Goal: Information Seeking & Learning: Learn about a topic

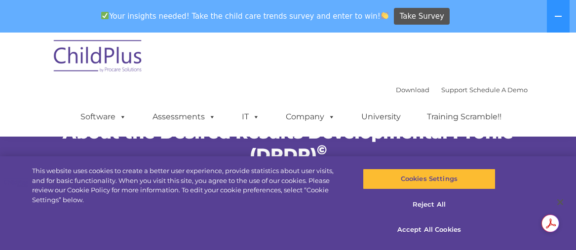
scroll to position [319, 0]
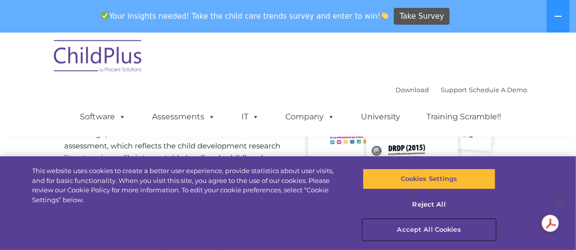
click at [440, 228] on button "Accept All Cookies" at bounding box center [429, 230] width 132 height 21
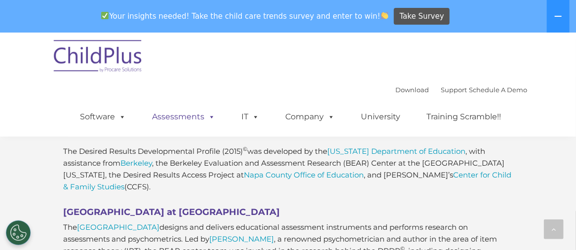
scroll to position [713, 0]
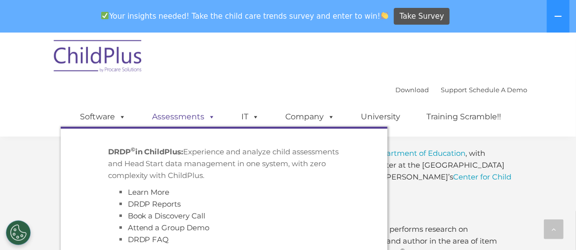
click at [188, 119] on link "Assessments" at bounding box center [184, 117] width 83 height 20
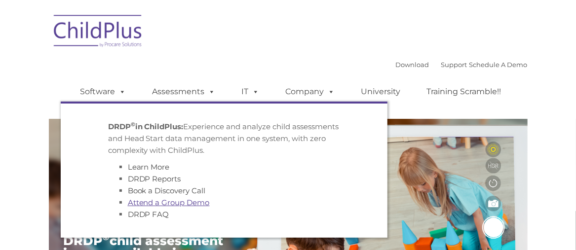
type input ""
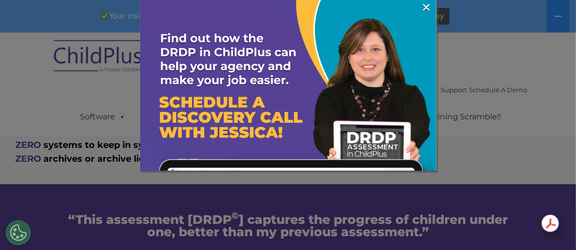
scroll to position [670, 0]
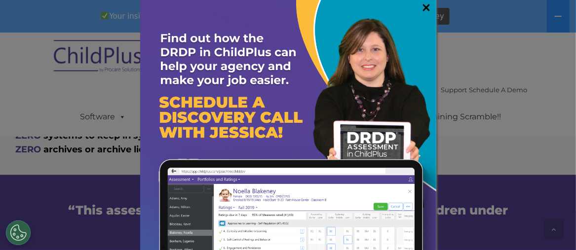
click at [421, 6] on link "×" at bounding box center [426, 7] width 11 height 10
